Goal: Task Accomplishment & Management: Manage account settings

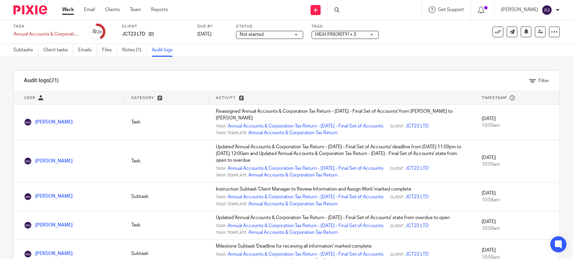
click at [72, 11] on link "Work" at bounding box center [68, 9] width 12 height 7
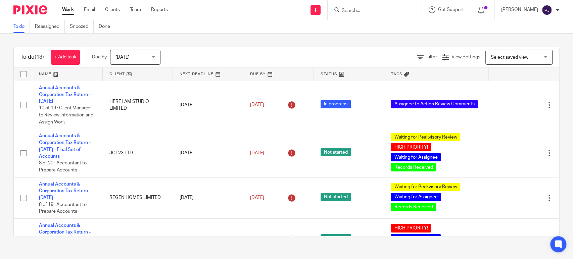
click at [225, 38] on div "To do (13) + Add task Due by Today Today Today Tomorrow This week Next week Thi…" at bounding box center [286, 142] width 573 height 216
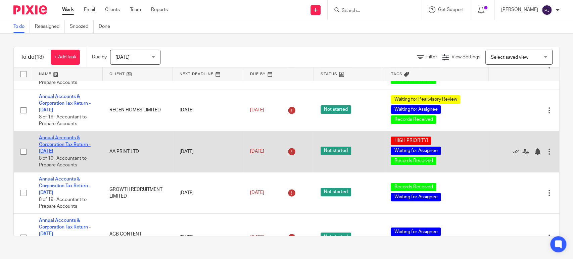
click at [75, 147] on link "Annual Accounts & Corporation Tax Return - [DATE]" at bounding box center [65, 145] width 52 height 18
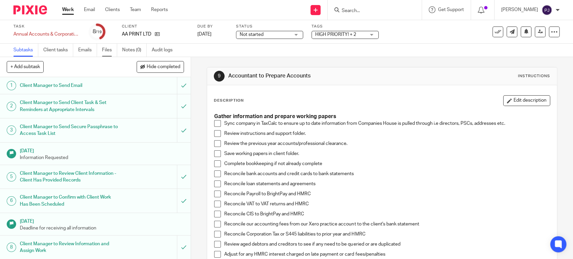
click at [108, 53] on link "Files" at bounding box center [109, 50] width 15 height 13
